Goal: Task Accomplishment & Management: Use online tool/utility

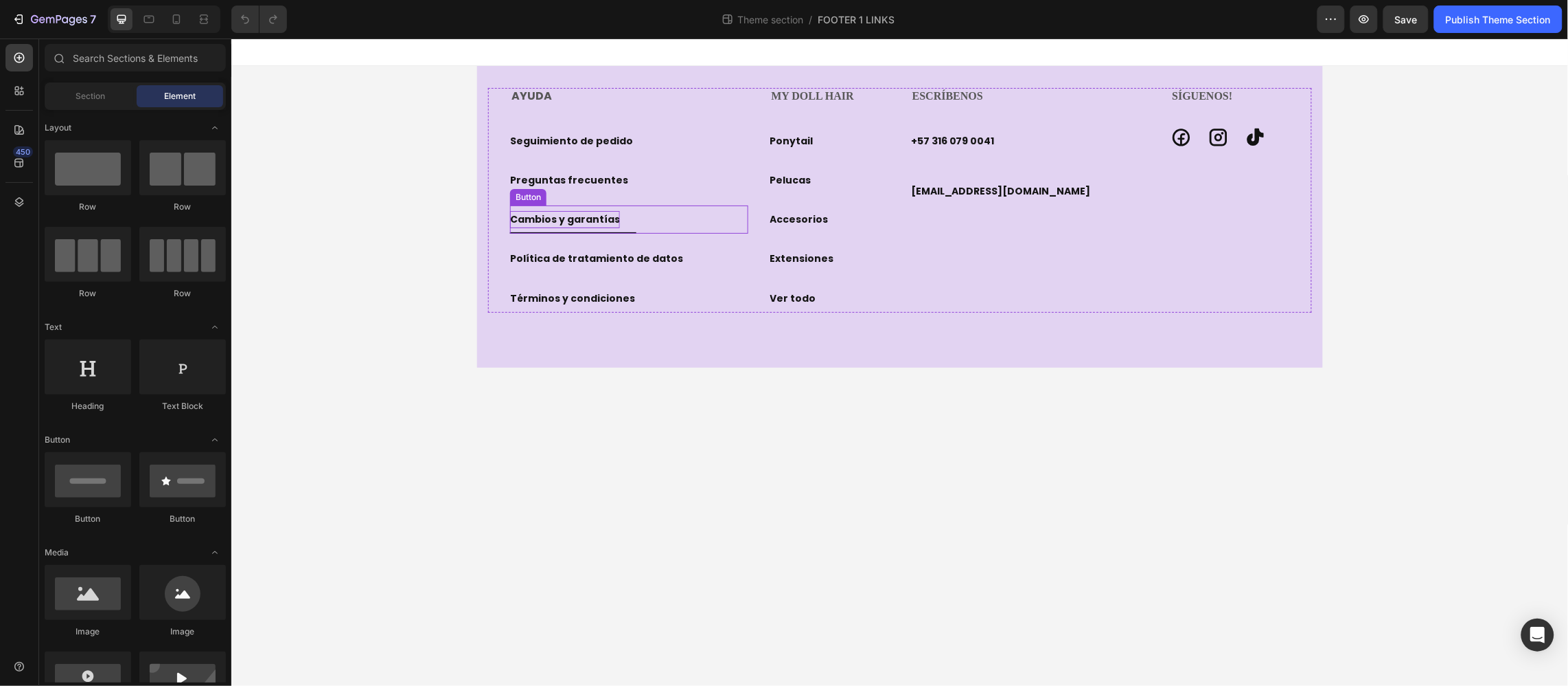
click at [597, 212] on p "Cambios y garantías" at bounding box center [564, 218] width 110 height 17
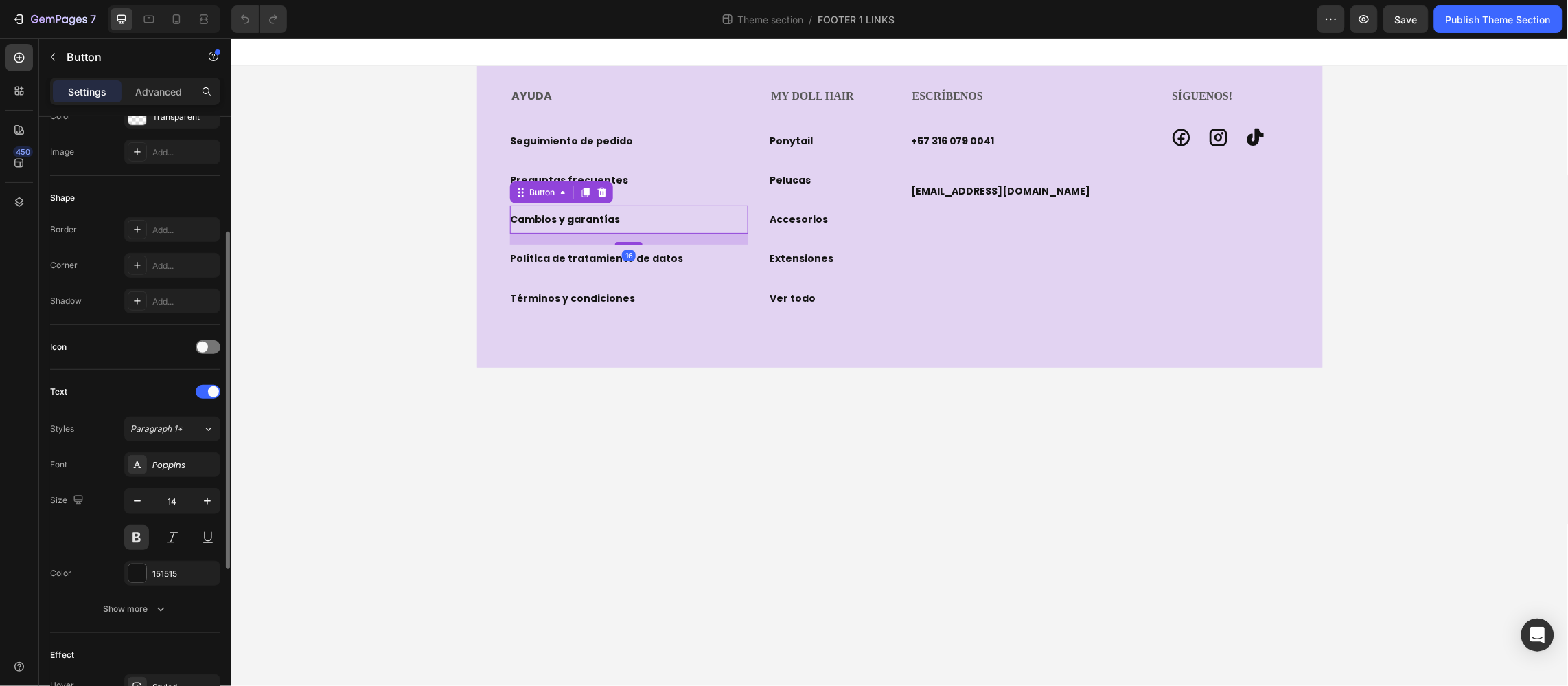
scroll to position [412, 0]
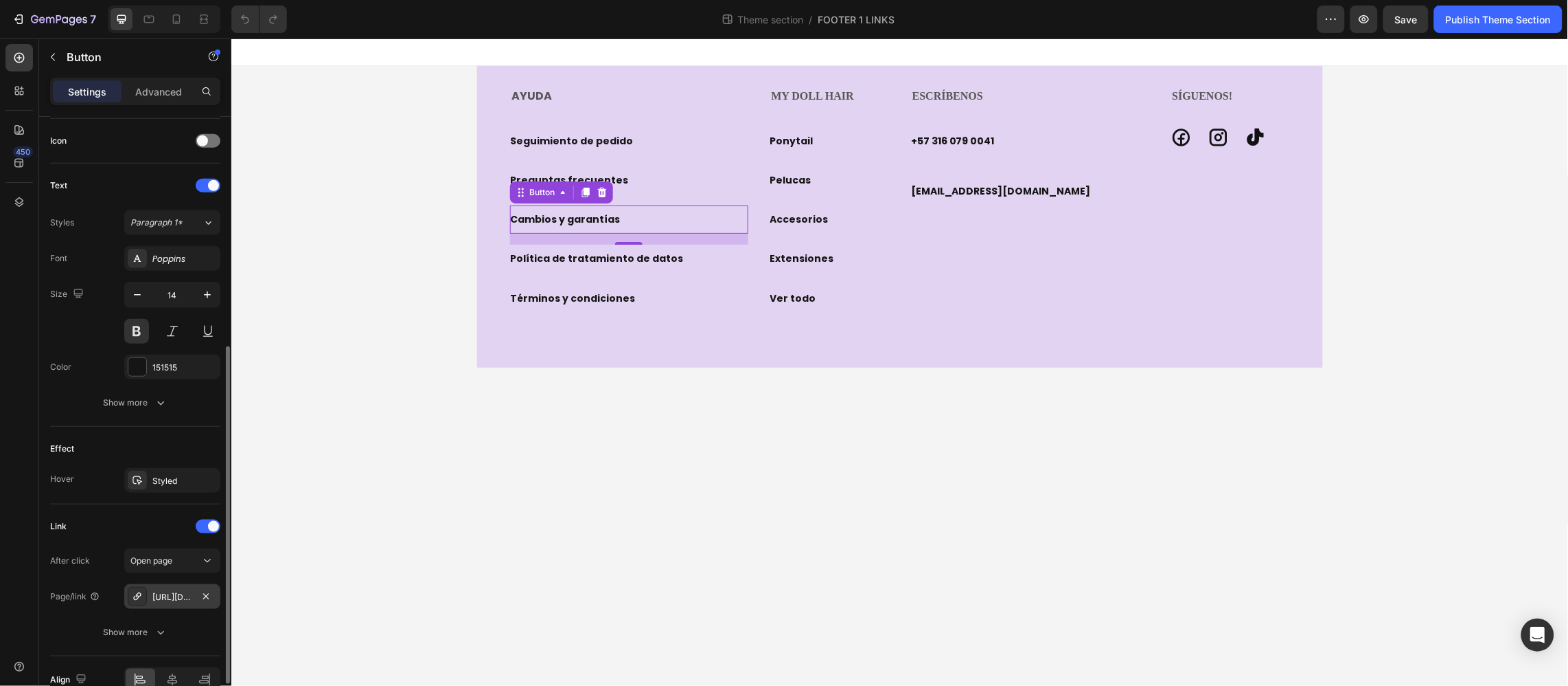
click at [172, 593] on div "[URL][DOMAIN_NAME]" at bounding box center [172, 597] width 40 height 12
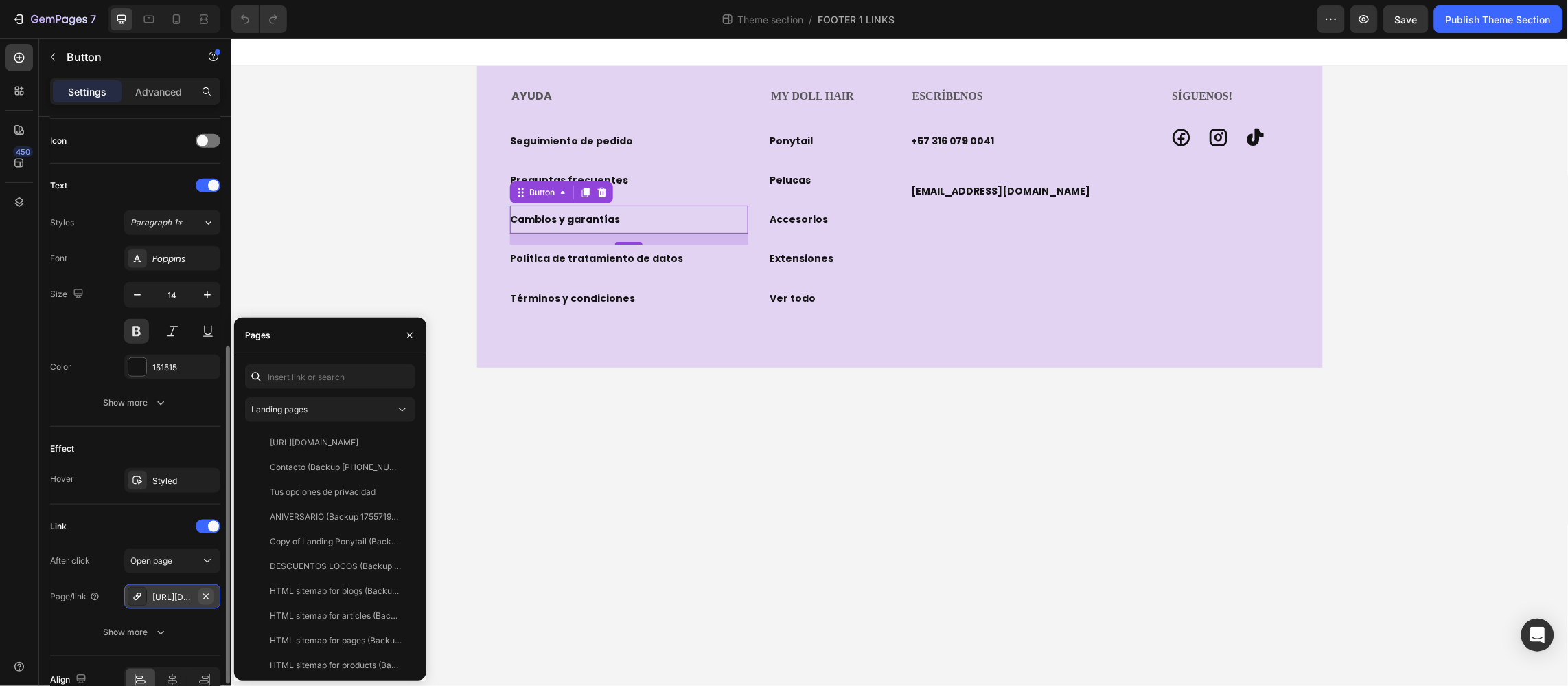
click at [209, 598] on icon "button" at bounding box center [206, 596] width 11 height 11
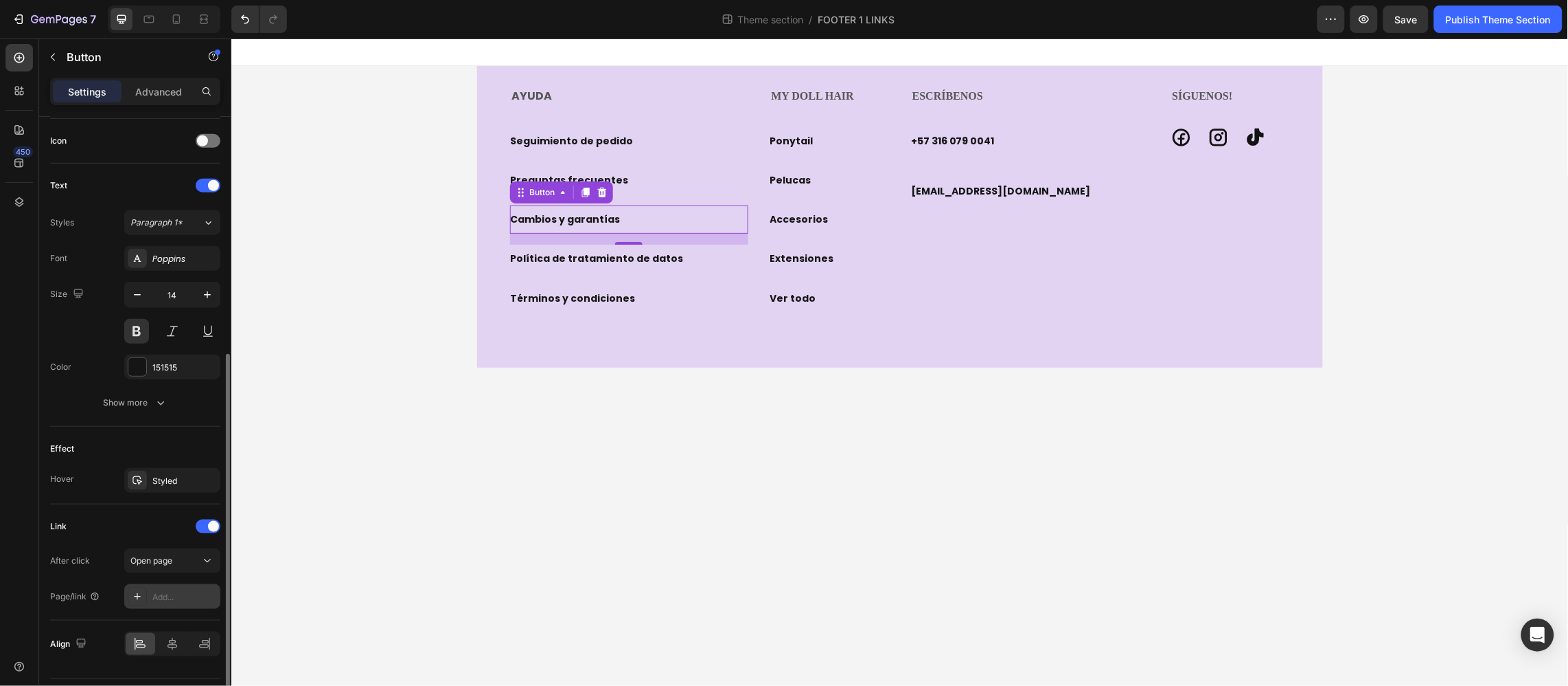
click at [171, 602] on div "Add..." at bounding box center [184, 597] width 64 height 12
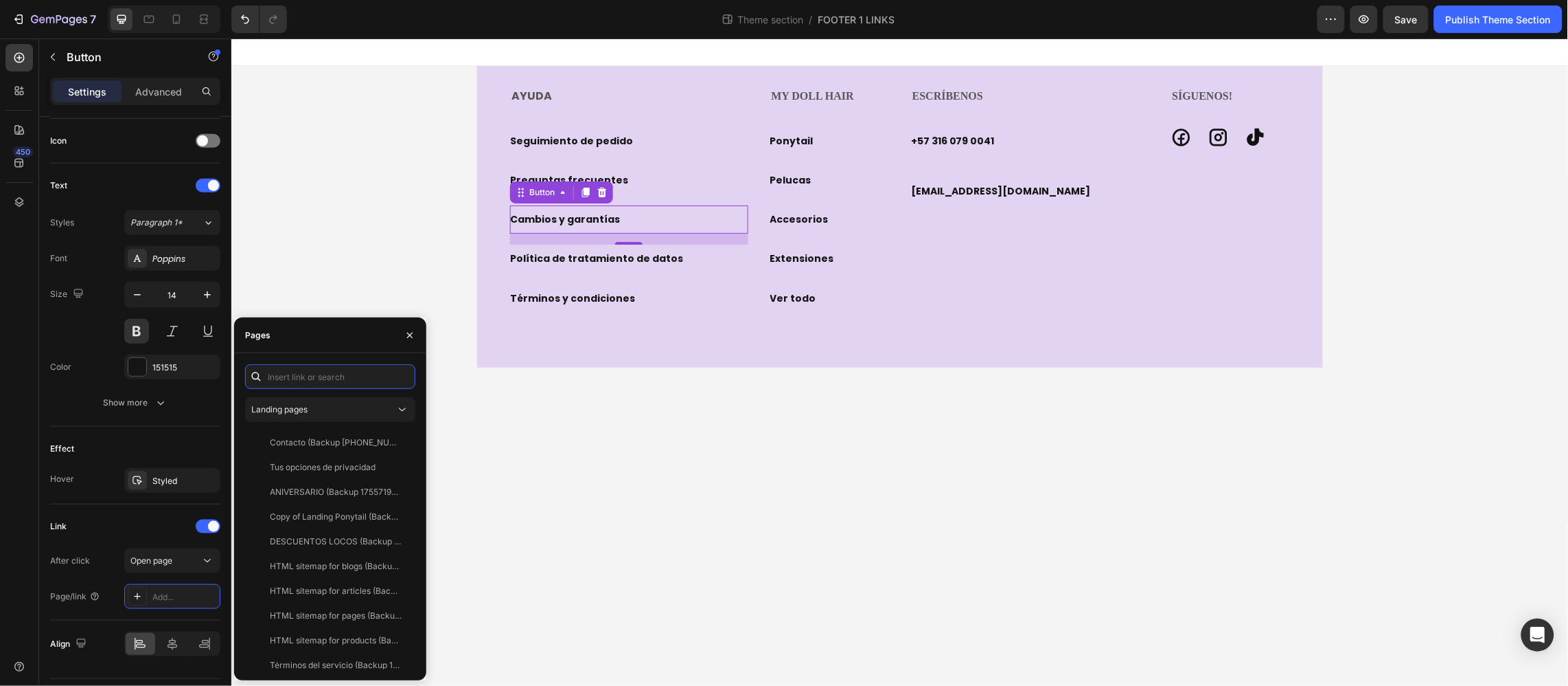
paste input "[URL][DOMAIN_NAME]"
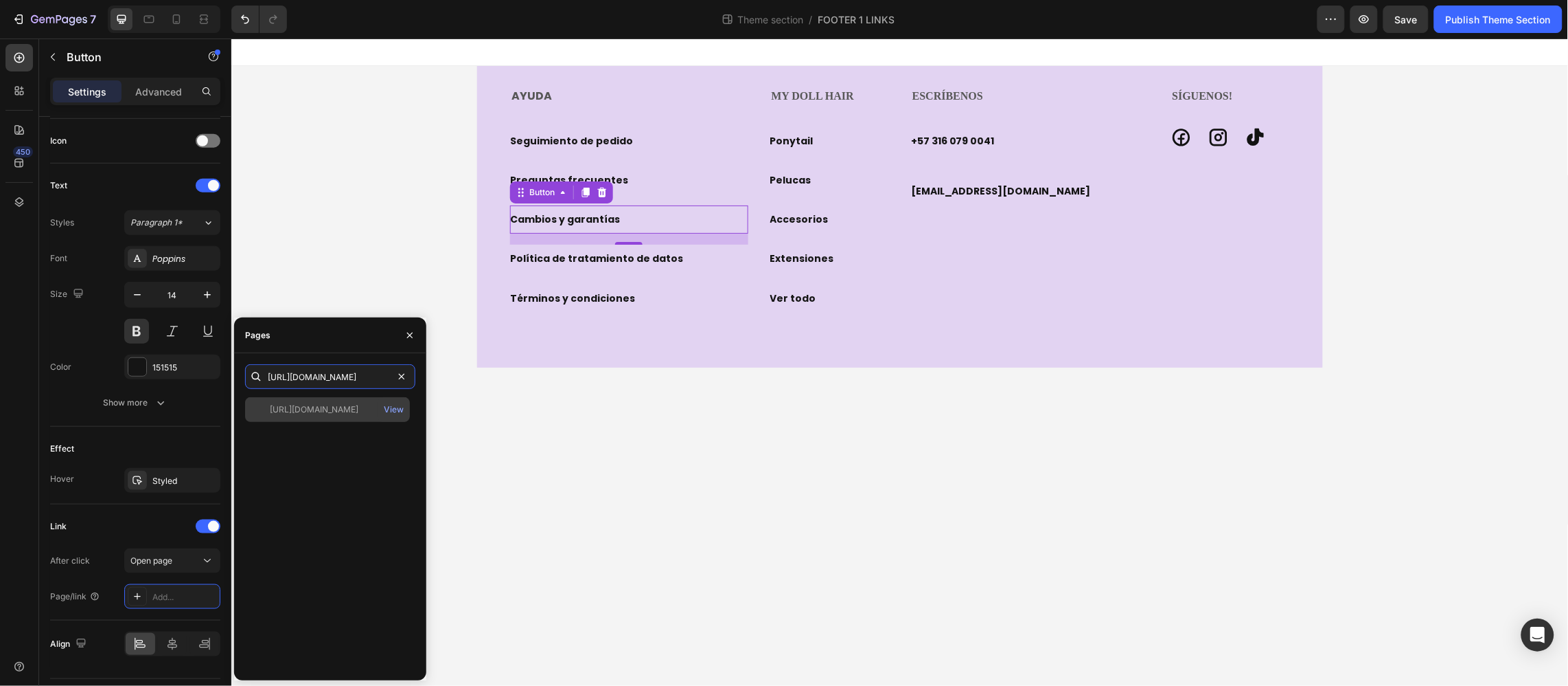
type input "[URL][DOMAIN_NAME]"
click at [351, 410] on div "[URL][DOMAIN_NAME]" at bounding box center [314, 410] width 88 height 12
click at [574, 472] on body "AYUDA Heading Seguimiento de pedido Button Preguntas frecuentes Button Cambios …" at bounding box center [899, 361] width 1338 height 647
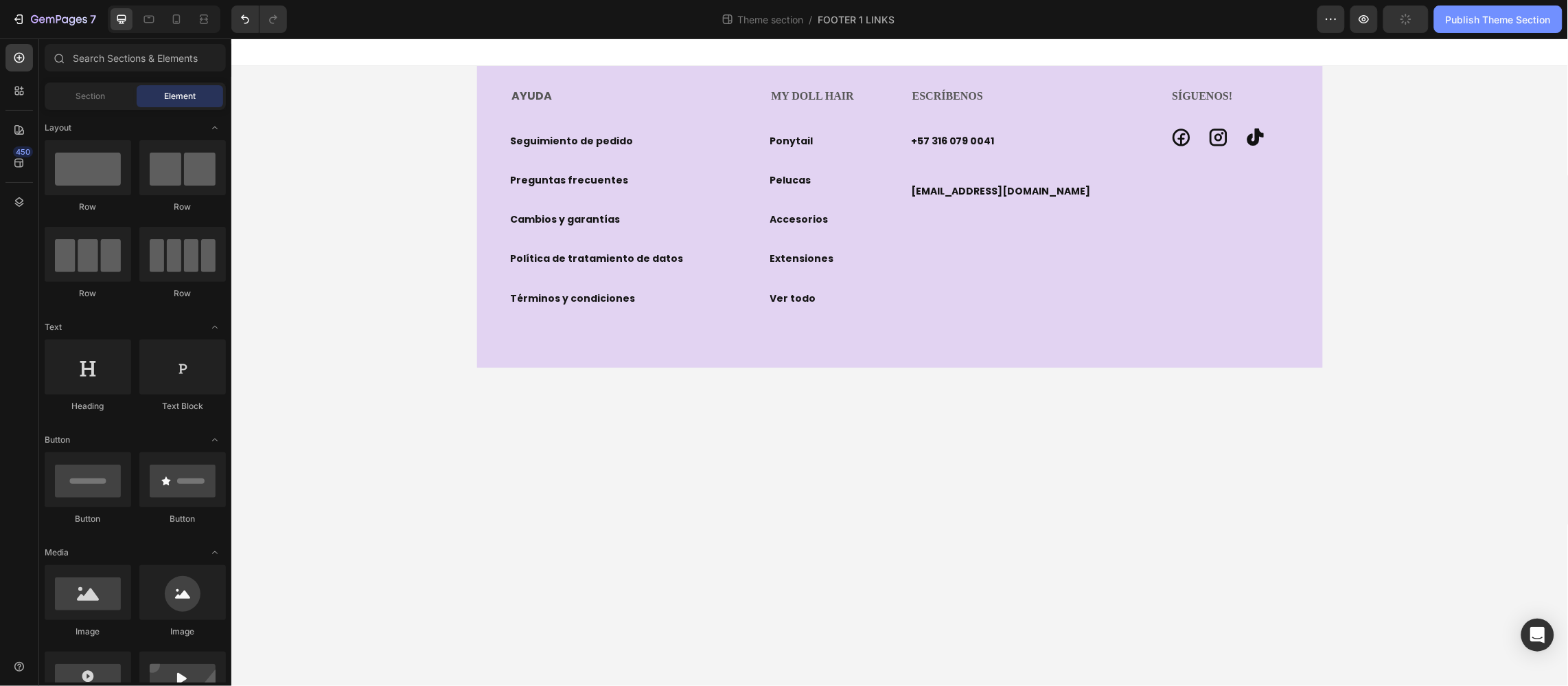
click at [1478, 26] on div "Publish Theme Section" at bounding box center [1498, 19] width 105 height 14
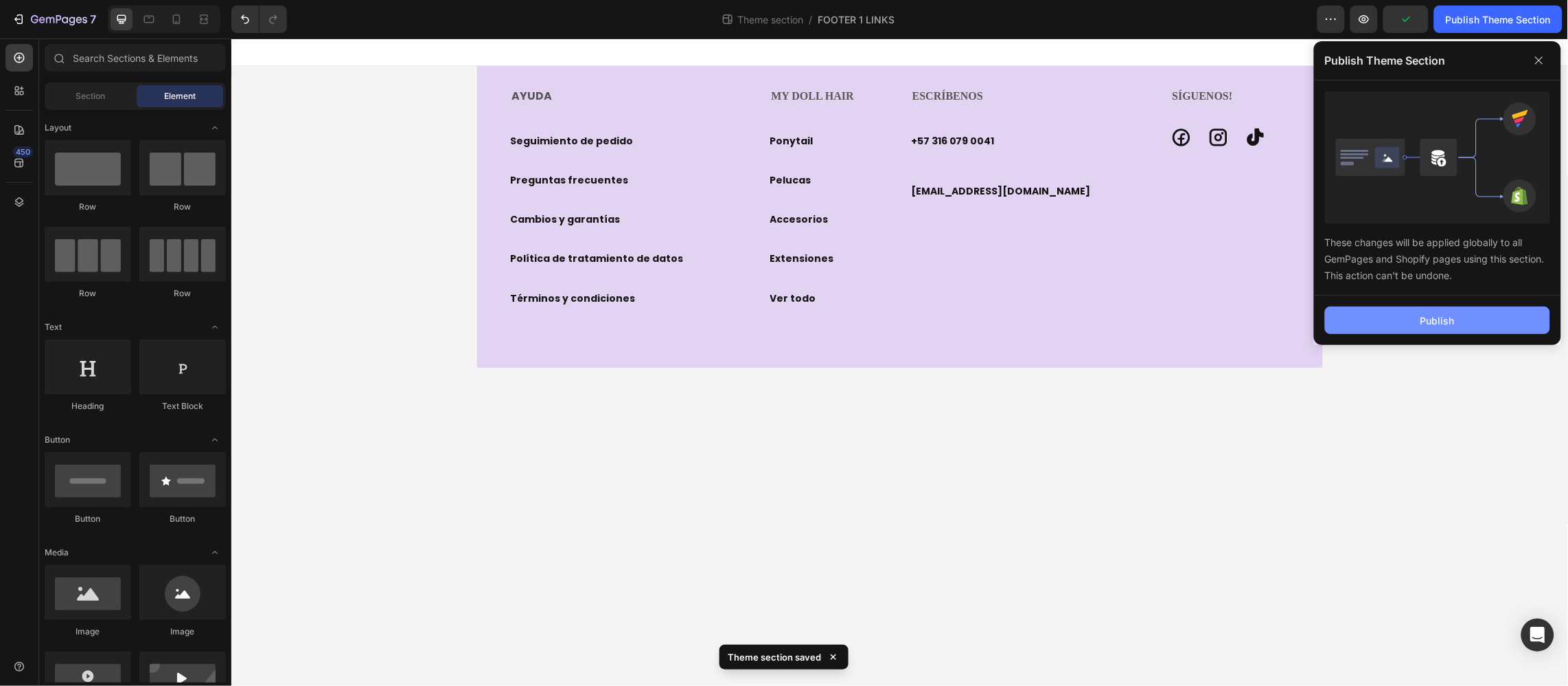
click at [1459, 317] on button "Publish" at bounding box center [1437, 320] width 225 height 27
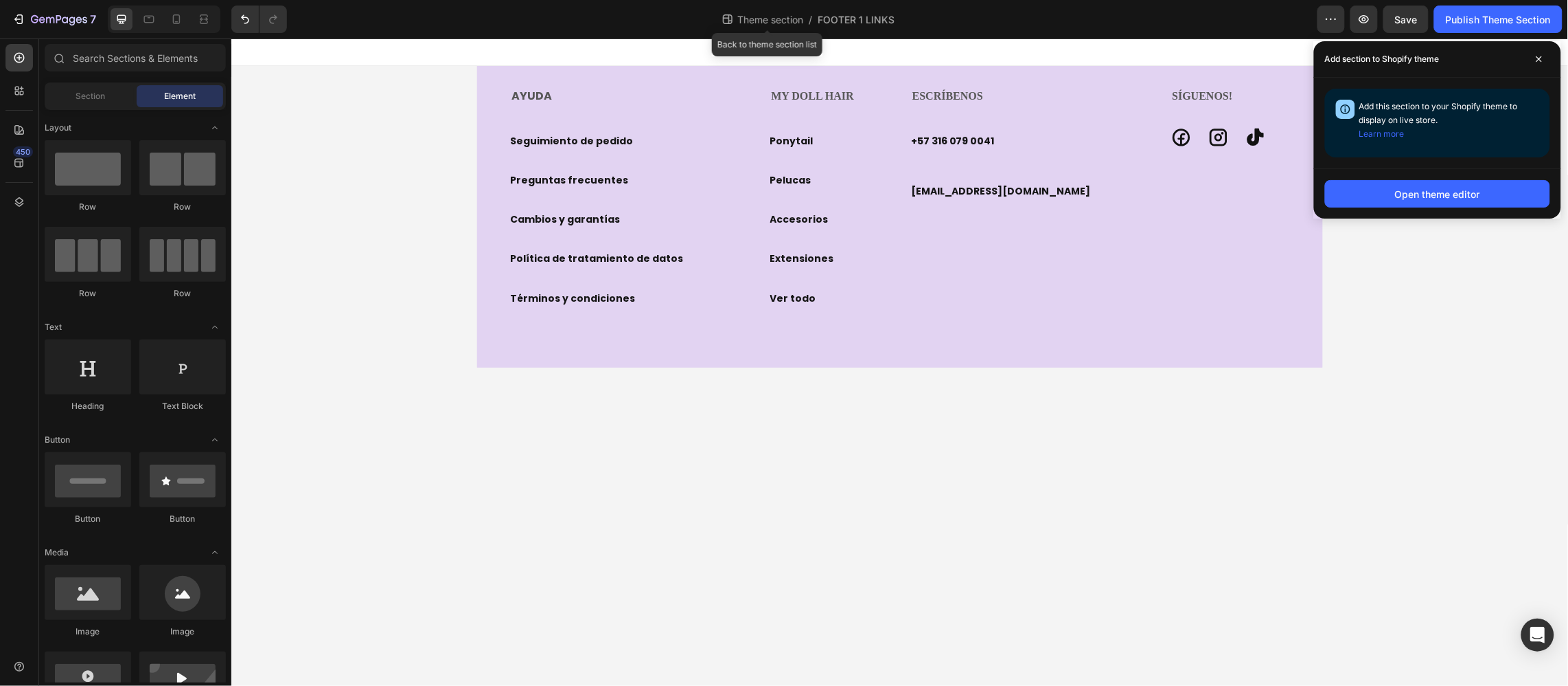
click at [774, 15] on span "Theme section" at bounding box center [770, 19] width 71 height 14
